Goal: Obtain resource: Obtain resource

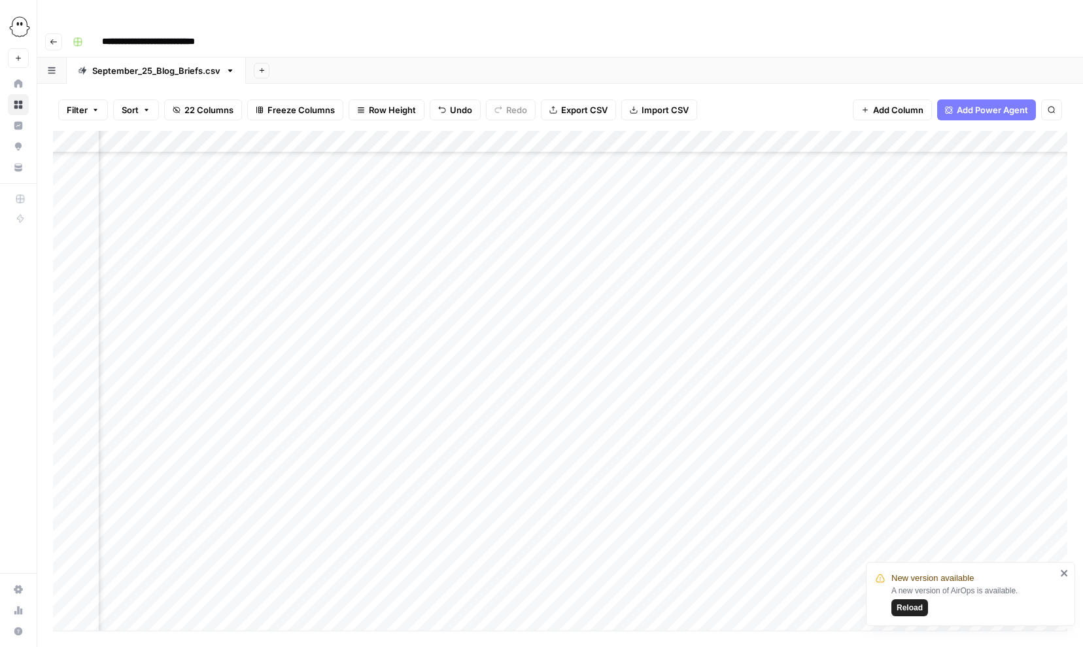
scroll to position [99, 1787]
click at [47, 33] on button "Go back" at bounding box center [53, 41] width 17 height 17
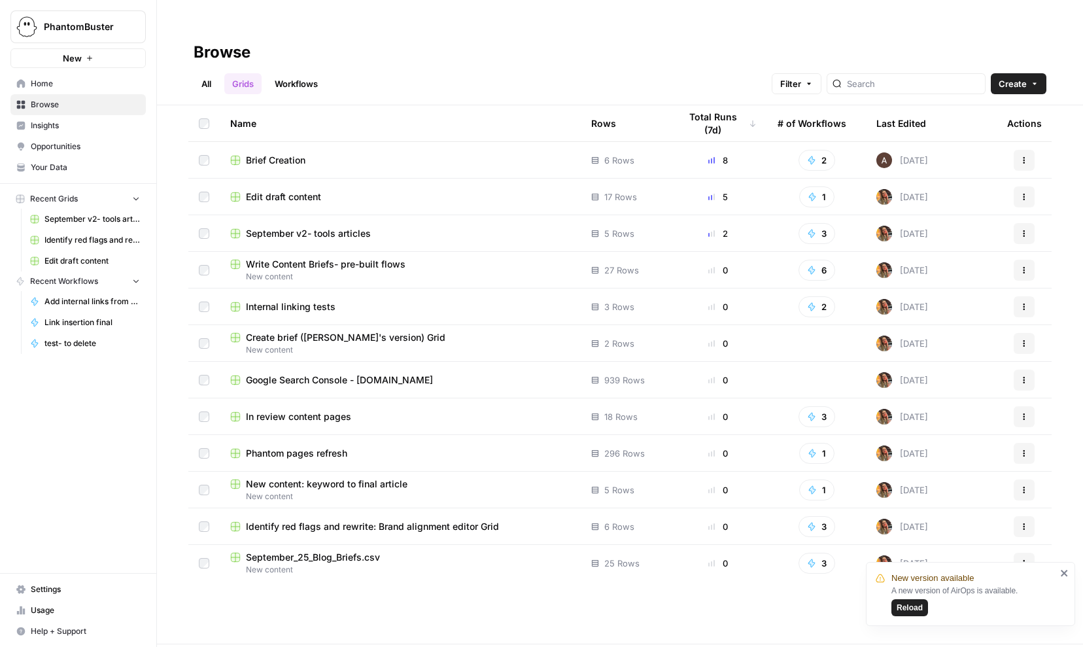
click at [56, 169] on span "Your Data" at bounding box center [85, 168] width 109 height 12
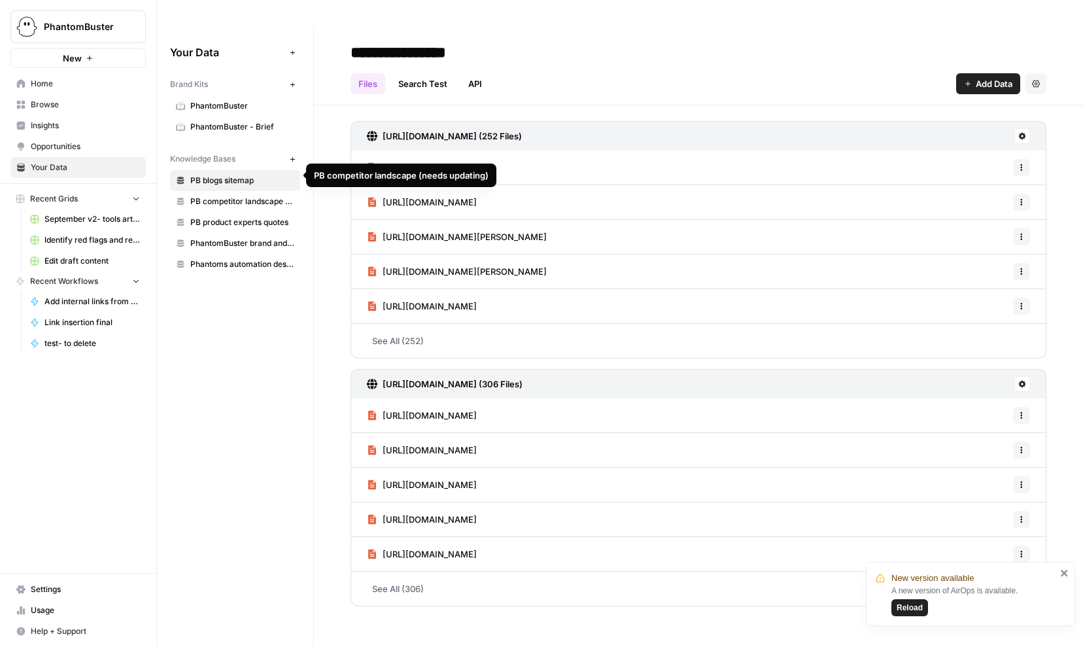
click at [220, 217] on span "PB product experts quotes" at bounding box center [242, 223] width 104 height 12
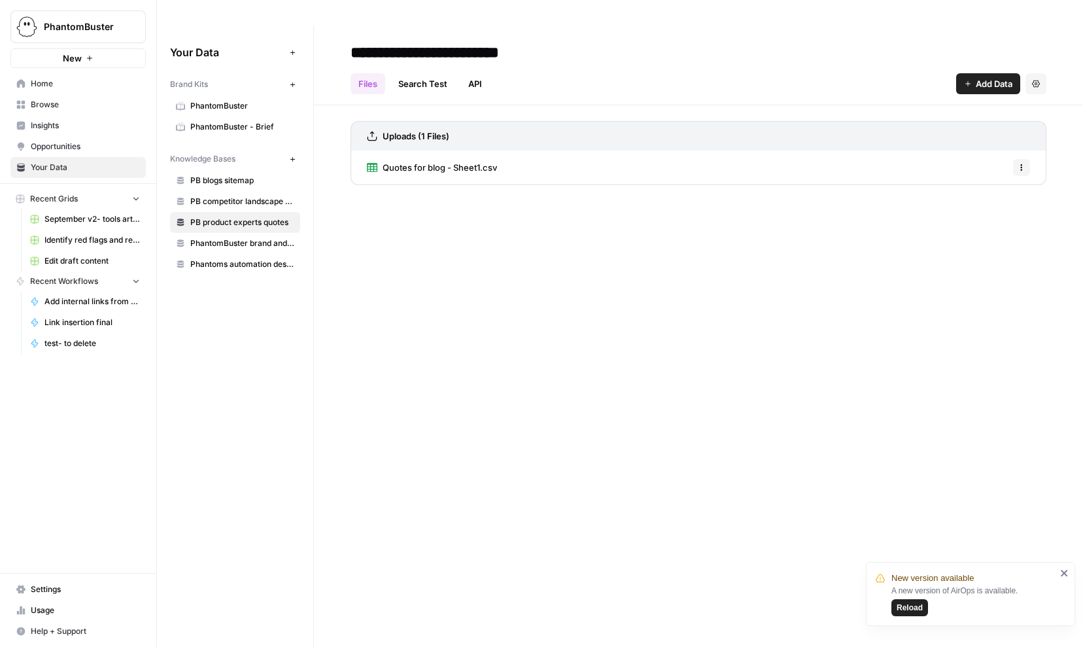
click at [1015, 159] on button "Options" at bounding box center [1021, 167] width 17 height 17
click at [1017, 167] on span "Options" at bounding box center [1017, 167] width 1 height 1
click at [417, 130] on h3 "Uploads (1 Files)" at bounding box center [416, 136] width 67 height 13
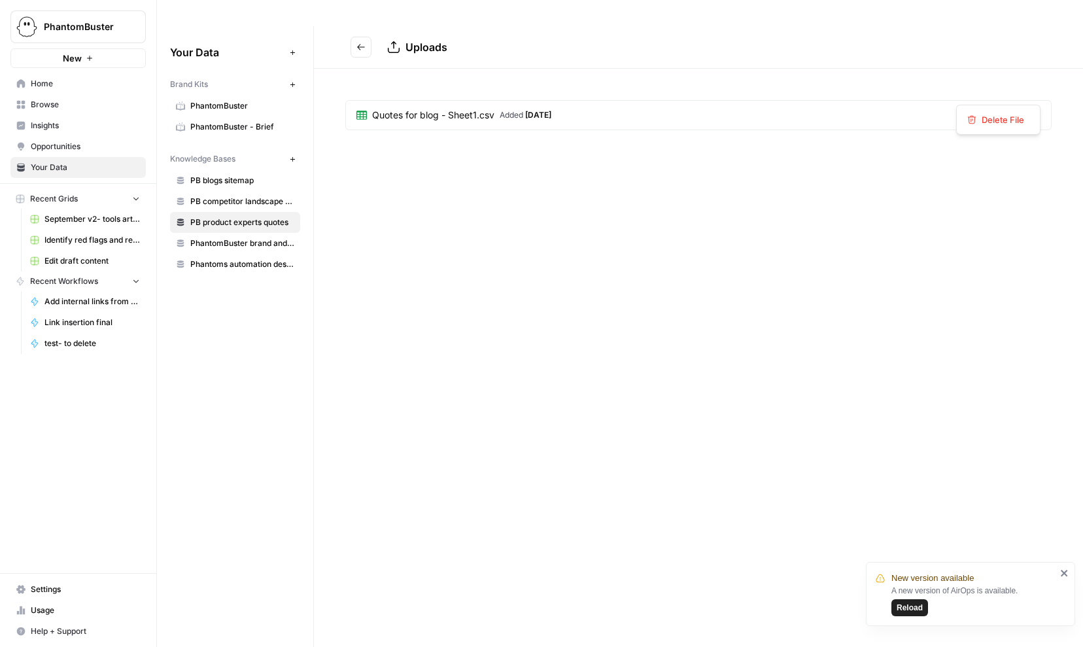
click at [1036, 105] on button "Options" at bounding box center [1030, 115] width 21 height 21
click at [448, 109] on span "Quotes for blog - Sheet1.csv" at bounding box center [433, 115] width 122 height 13
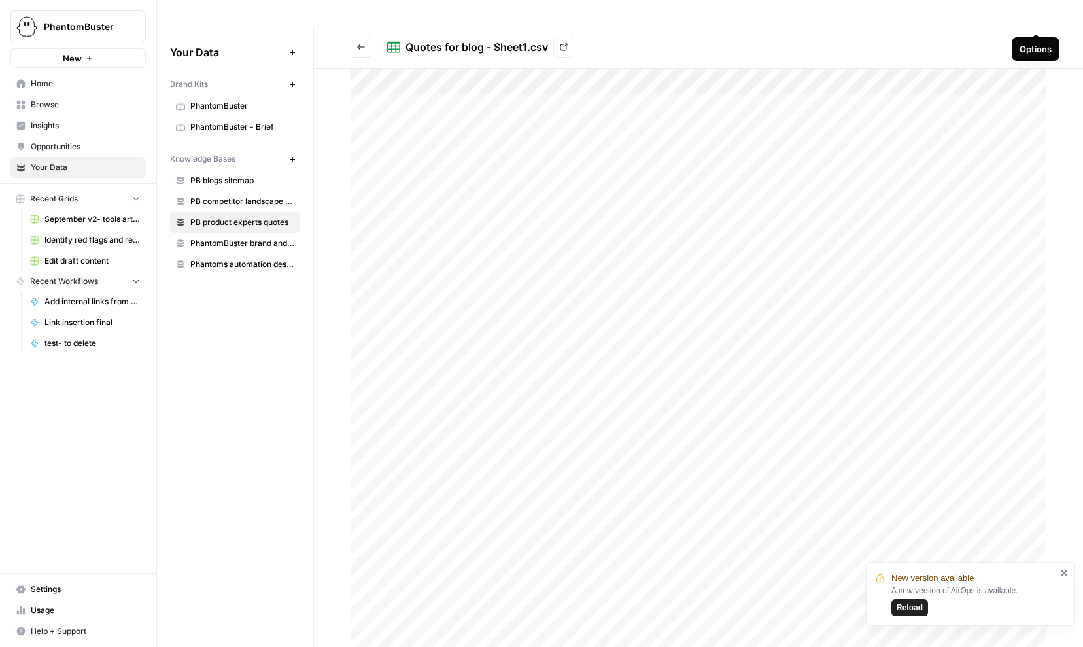
click at [1038, 43] on icon "button" at bounding box center [1036, 47] width 8 height 8
click at [1037, 37] on button "Options" at bounding box center [1036, 47] width 21 height 21
click at [572, 37] on link "View" at bounding box center [563, 47] width 21 height 21
